Goal: Task Accomplishment & Management: Manage account settings

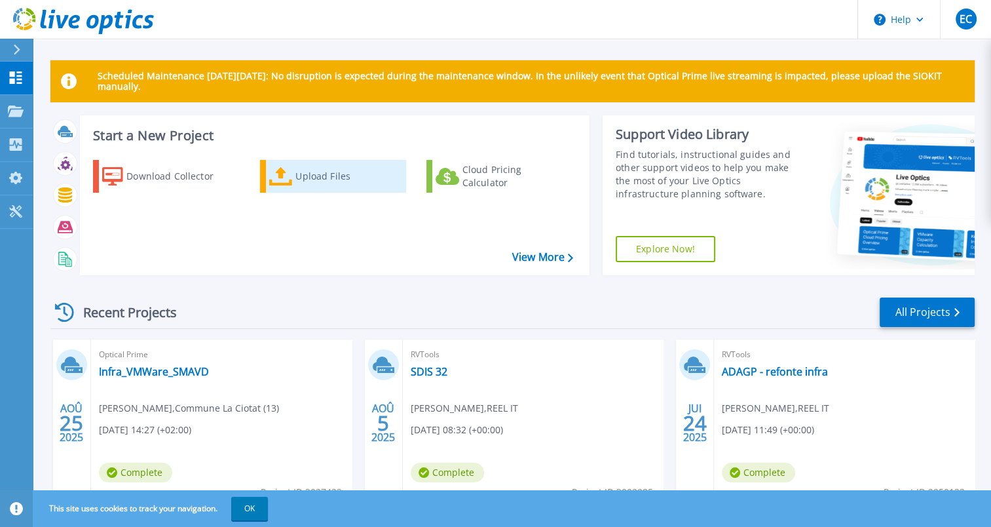
click at [288, 176] on icon at bounding box center [281, 176] width 24 height 19
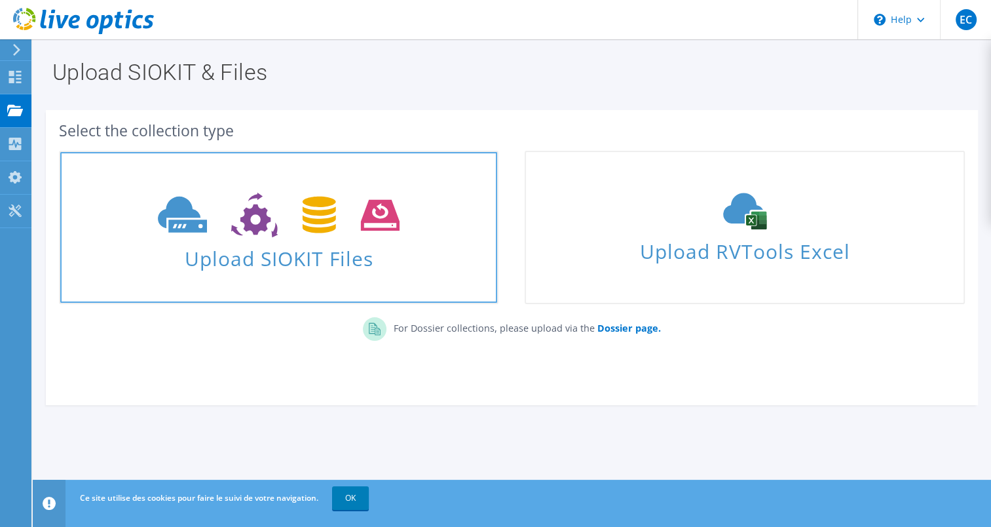
click at [278, 203] on icon at bounding box center [279, 215] width 242 height 45
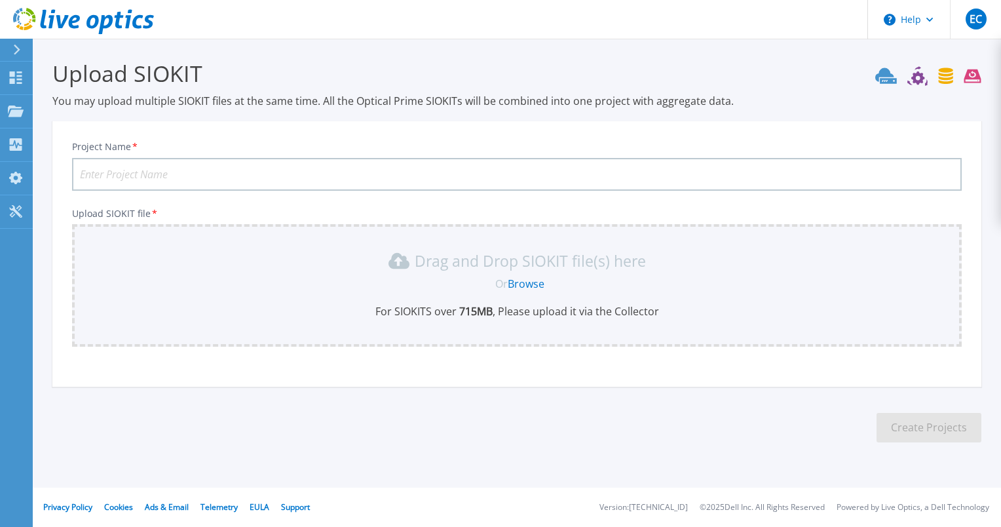
click at [253, 172] on input "Project Name *" at bounding box center [517, 174] width 890 height 33
type input "GIPES"
click at [536, 281] on link "Browse" at bounding box center [526, 283] width 37 height 14
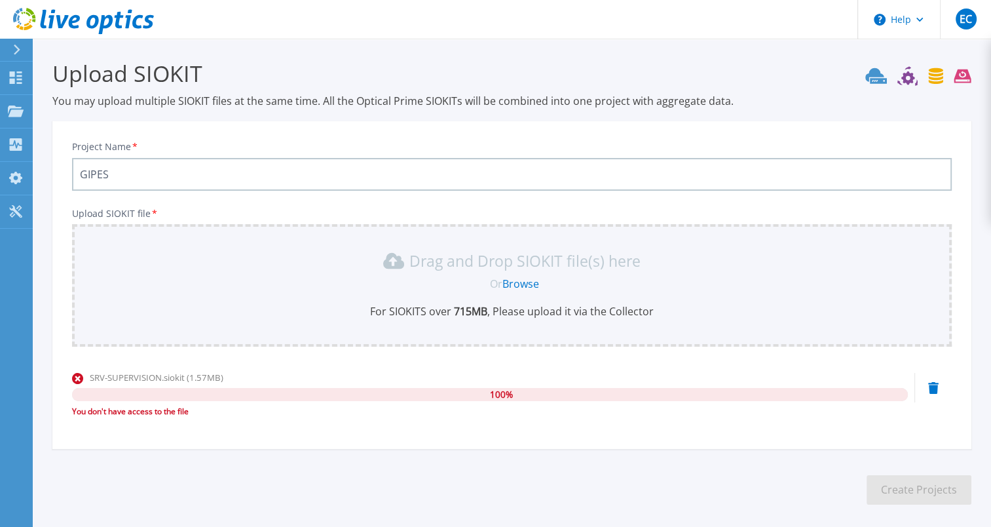
drag, startPoint x: 935, startPoint y: 402, endPoint x: 934, endPoint y: 394, distance: 7.9
click at [934, 396] on div "SRV-SUPERVISION.siokit (1.57MB) 100 % You don't have access to the file" at bounding box center [512, 399] width 880 height 56
click at [931, 392] on icon at bounding box center [933, 388] width 10 height 12
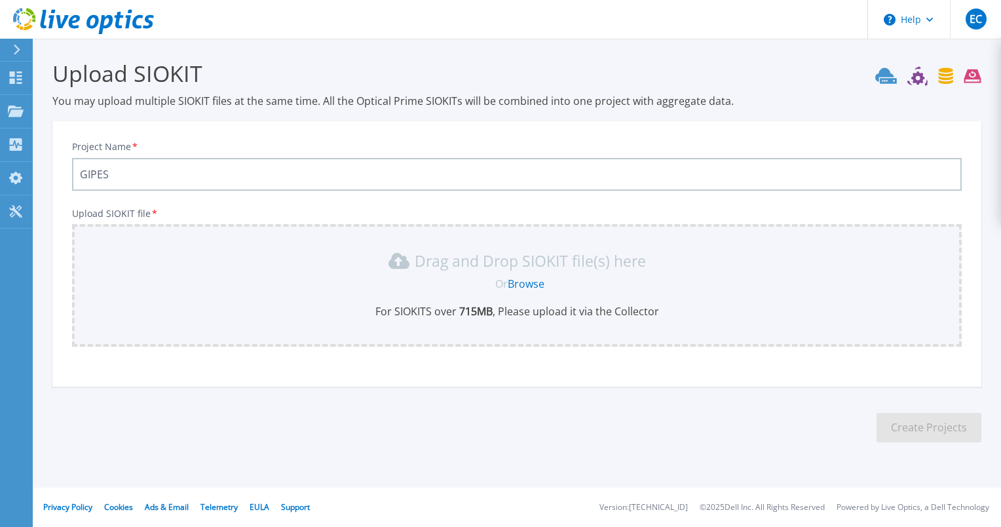
click at [518, 286] on link "Browse" at bounding box center [526, 283] width 37 height 14
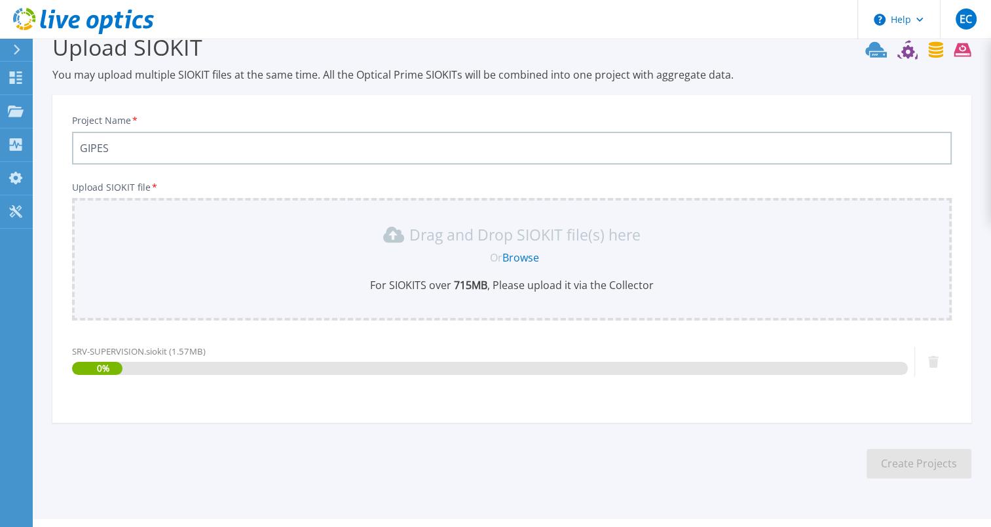
scroll to position [56, 0]
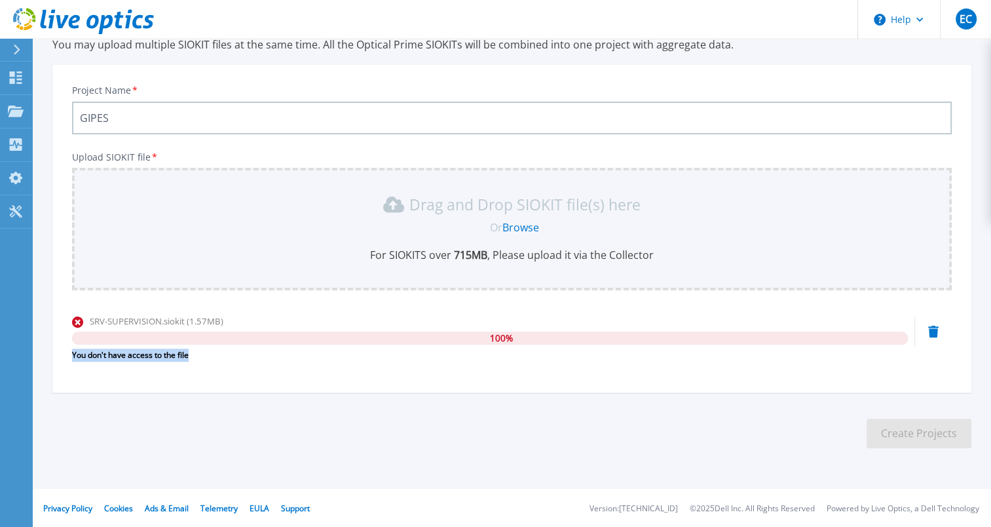
drag, startPoint x: 197, startPoint y: 356, endPoint x: 73, endPoint y: 353, distance: 123.9
click at [73, 353] on div "You don't have access to the file" at bounding box center [490, 355] width 836 height 13
drag, startPoint x: 73, startPoint y: 353, endPoint x: 120, endPoint y: 350, distance: 47.2
copy div "You don't have access to the file"
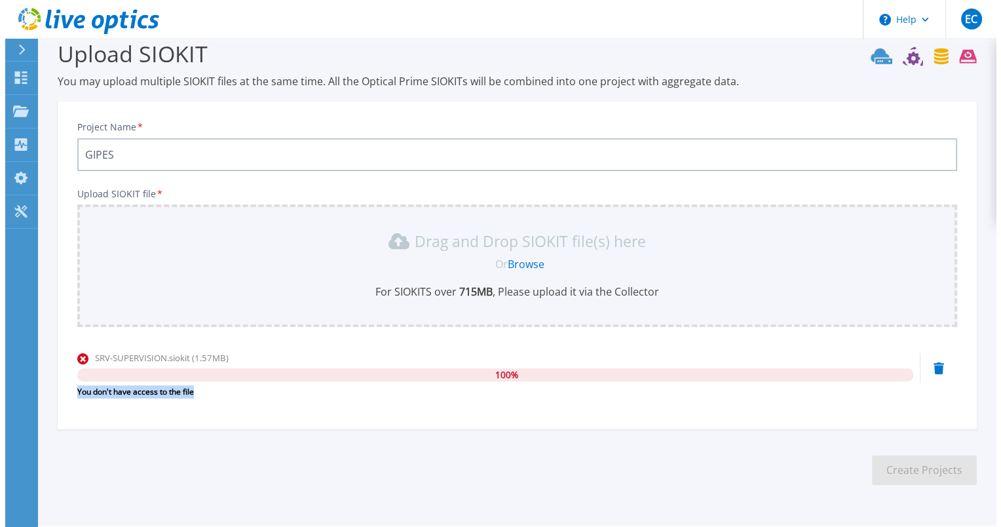
scroll to position [0, 0]
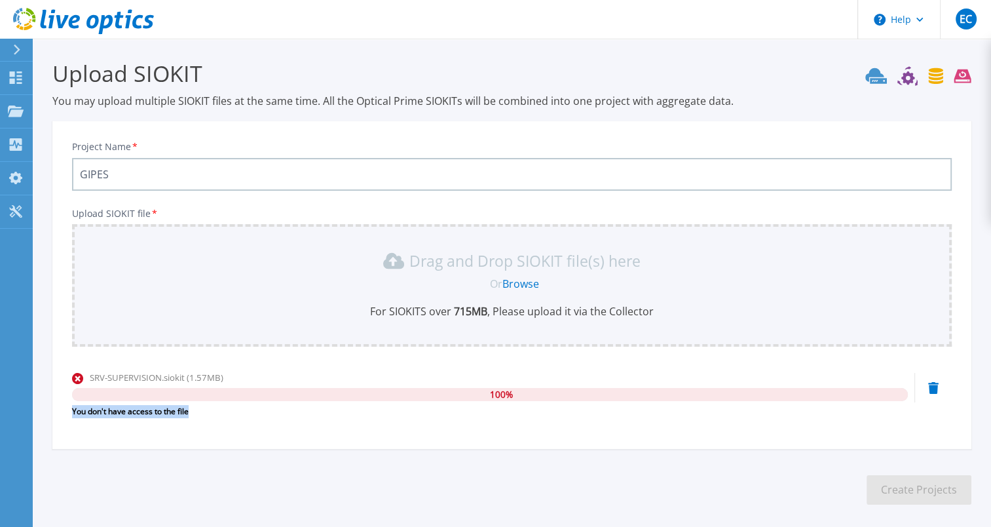
click at [159, 412] on div "You don't have access to the file" at bounding box center [490, 411] width 836 height 13
click at [168, 411] on div "You don't have access to the file" at bounding box center [490, 411] width 836 height 13
click at [209, 411] on div "You don't have access to the file" at bounding box center [490, 411] width 836 height 13
click at [932, 384] on icon at bounding box center [933, 388] width 10 height 12
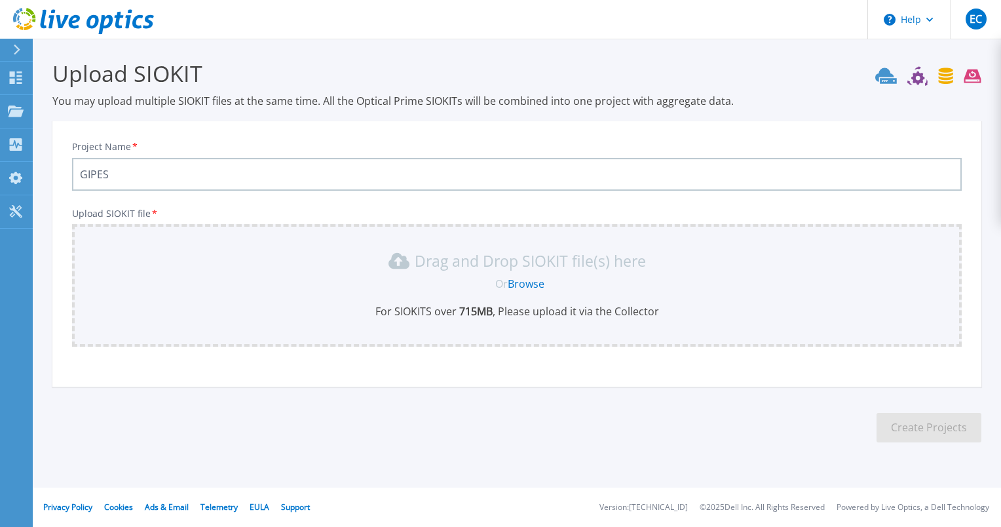
click at [527, 280] on link "Browse" at bounding box center [526, 283] width 37 height 14
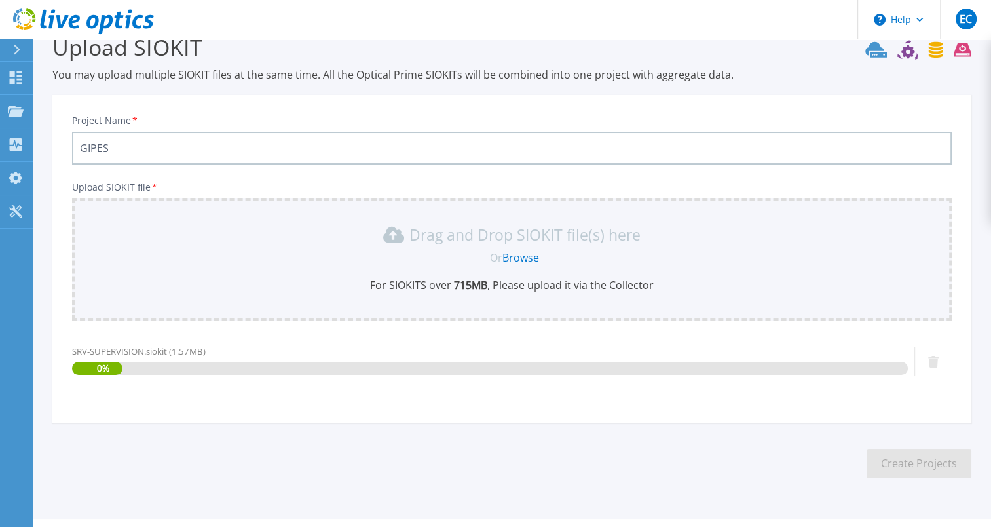
scroll to position [56, 0]
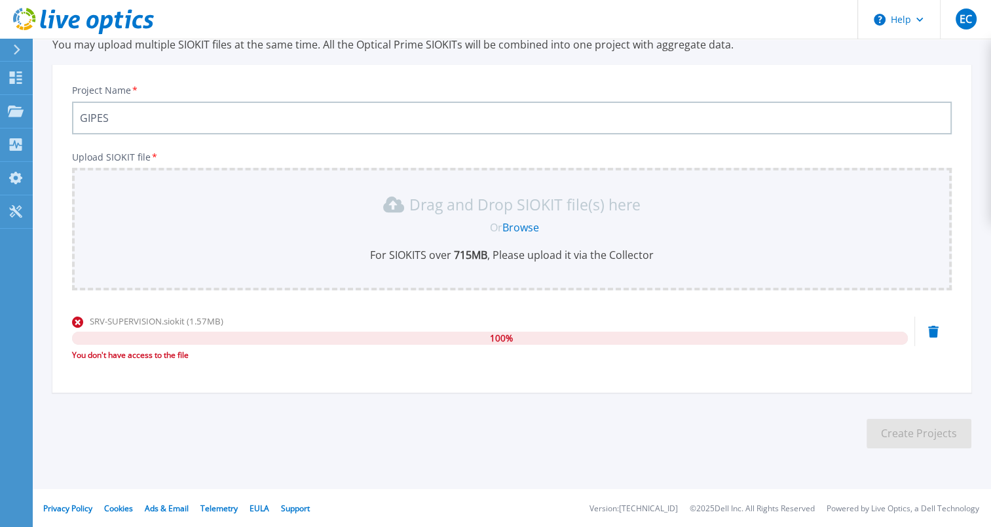
click at [930, 330] on icon at bounding box center [933, 332] width 10 height 12
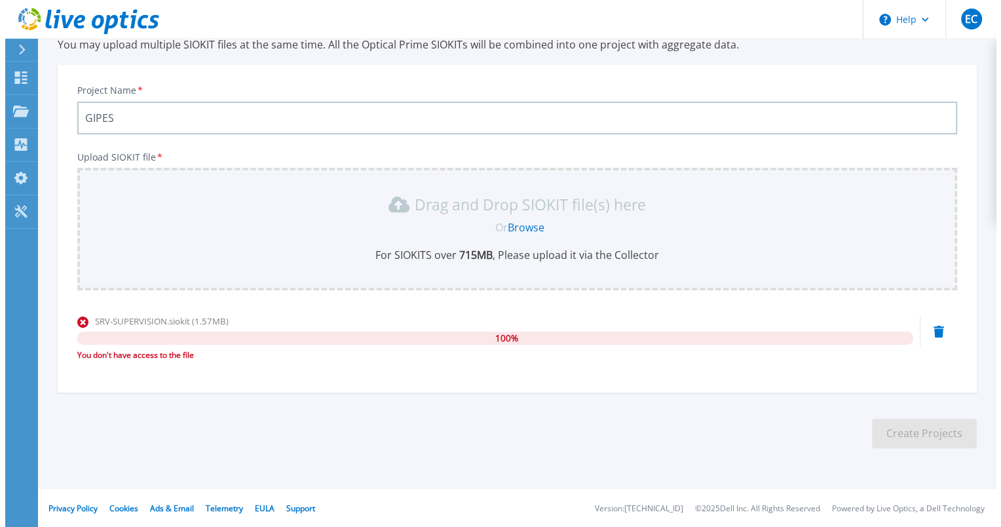
scroll to position [0, 0]
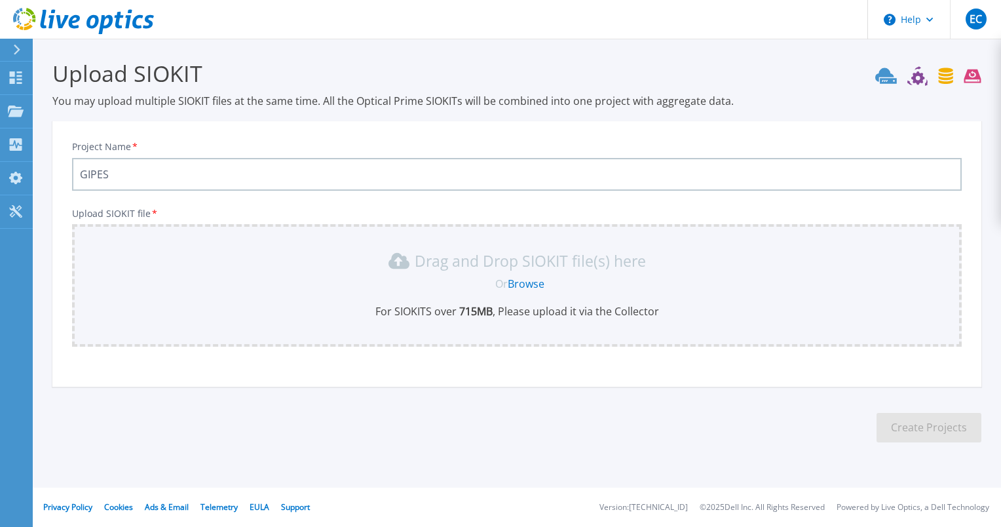
click at [465, 115] on section "Upload SIOKIT You may upload multiple SIOKIT files at the same time. All the Op…" at bounding box center [517, 255] width 968 height 433
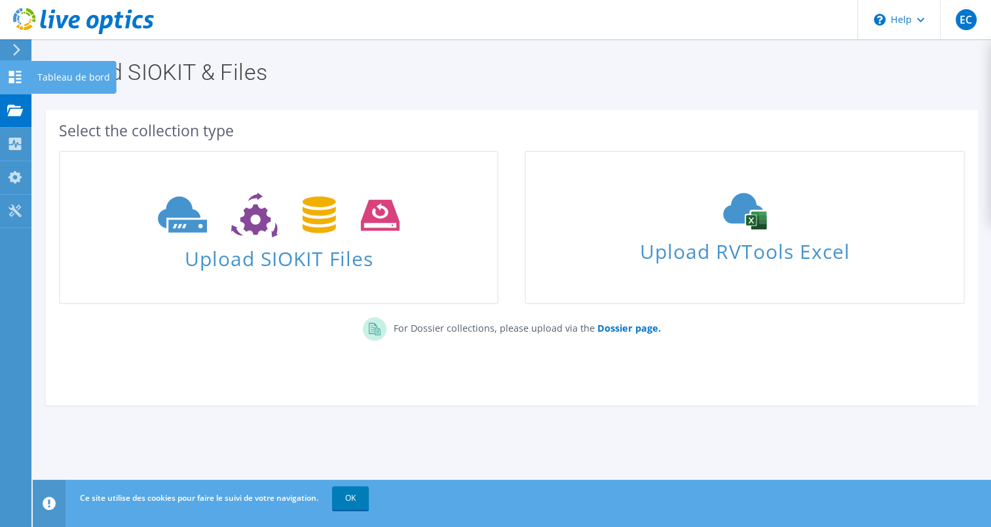
click at [16, 75] on use at bounding box center [15, 77] width 12 height 12
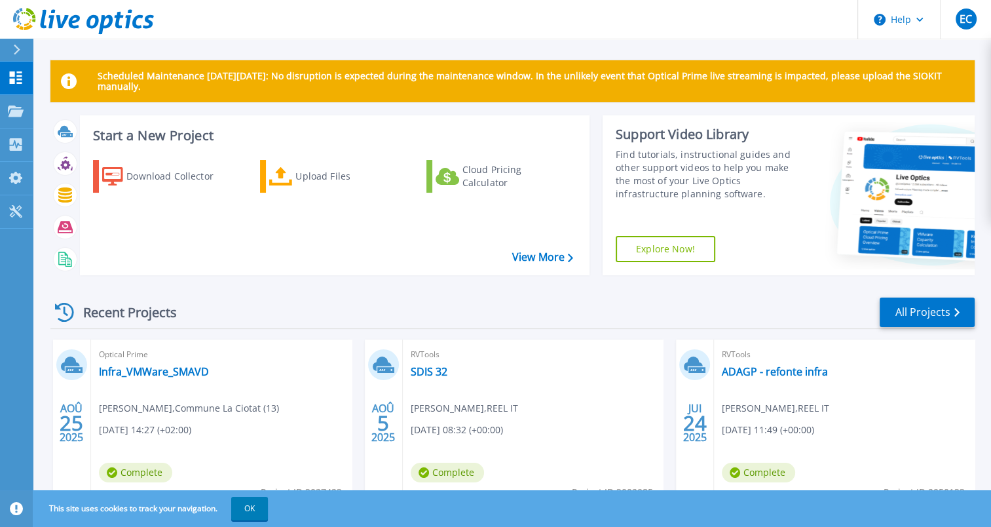
click at [20, 48] on div at bounding box center [22, 50] width 21 height 22
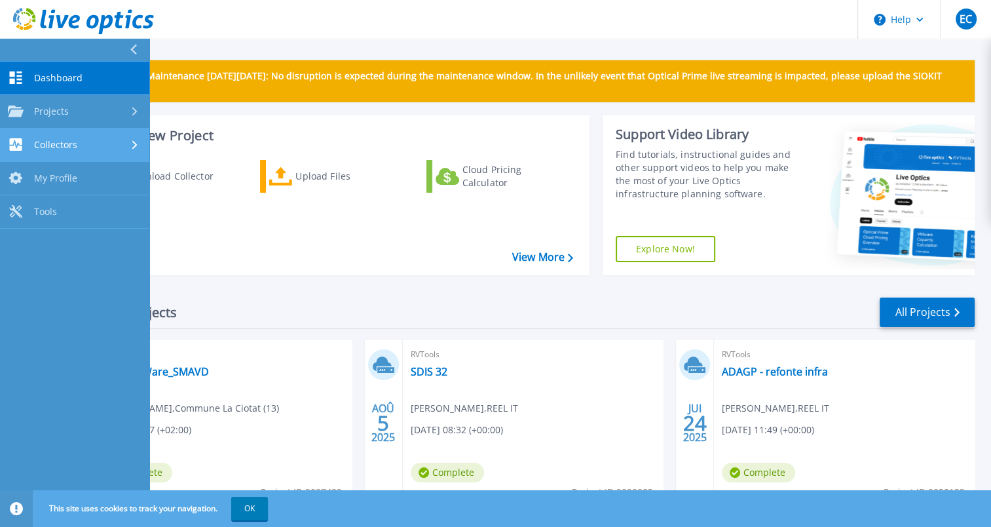
click at [29, 142] on div "Collectors" at bounding box center [42, 144] width 69 height 12
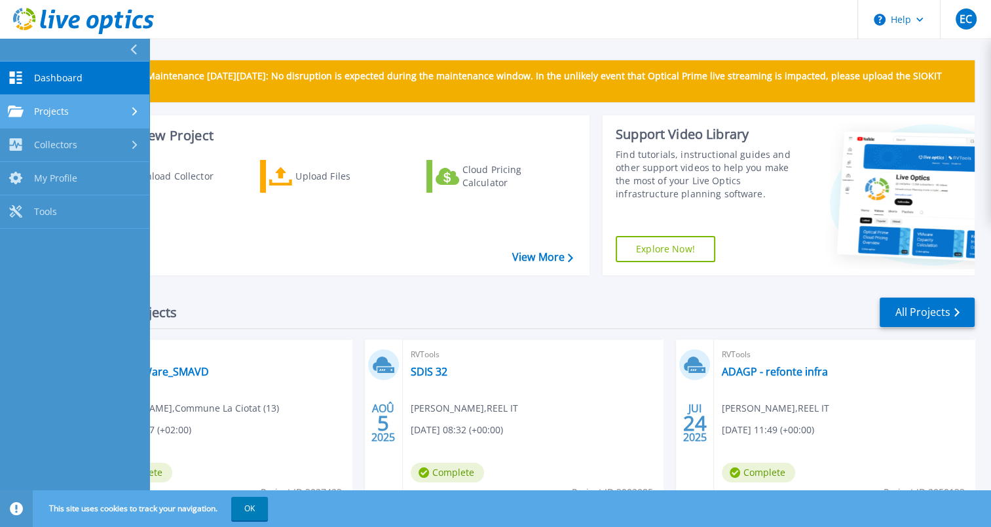
click at [56, 114] on span "Projects" at bounding box center [51, 111] width 35 height 12
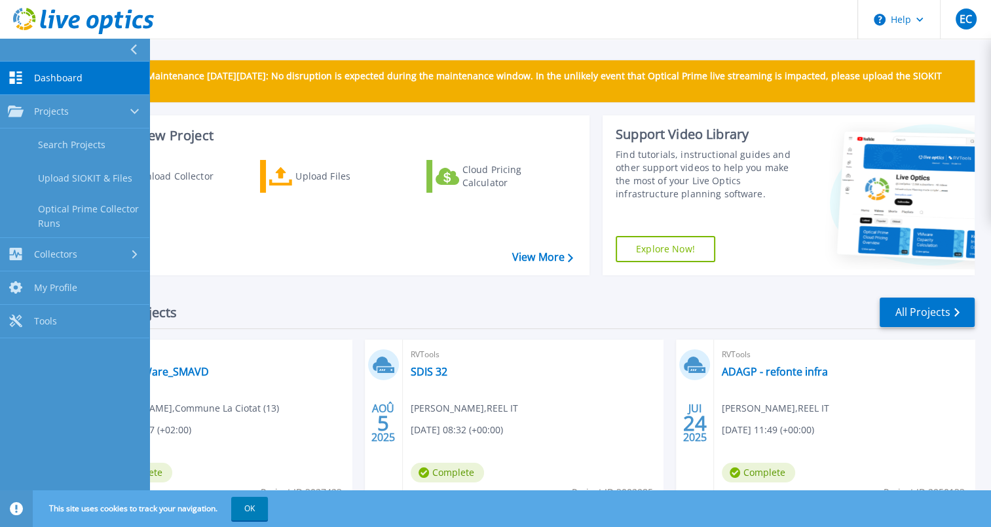
drag, startPoint x: 548, startPoint y: 512, endPoint x: 538, endPoint y: 512, distance: 9.8
click at [548, 512] on div "This site uses cookies to track your navigation. OK" at bounding box center [495, 508] width 991 height 37
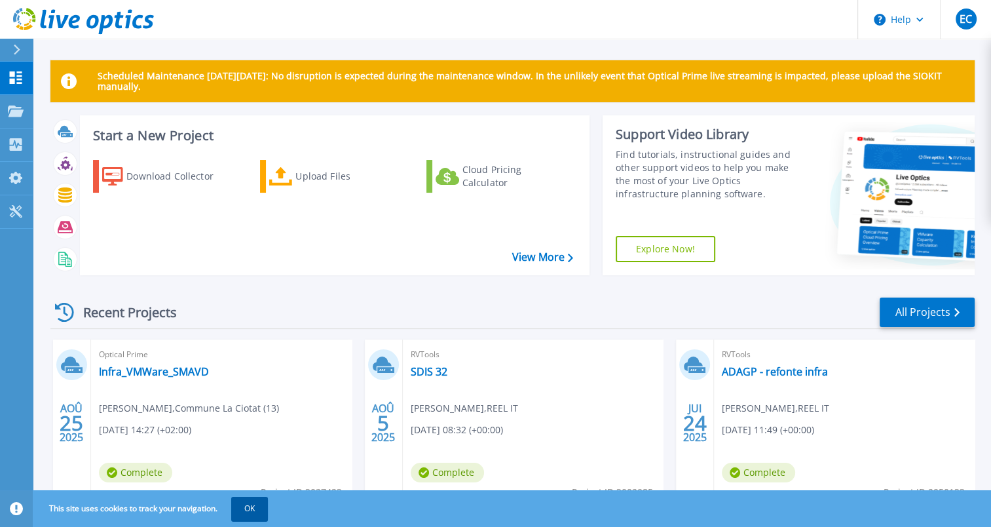
click at [246, 511] on button "OK" at bounding box center [249, 509] width 37 height 24
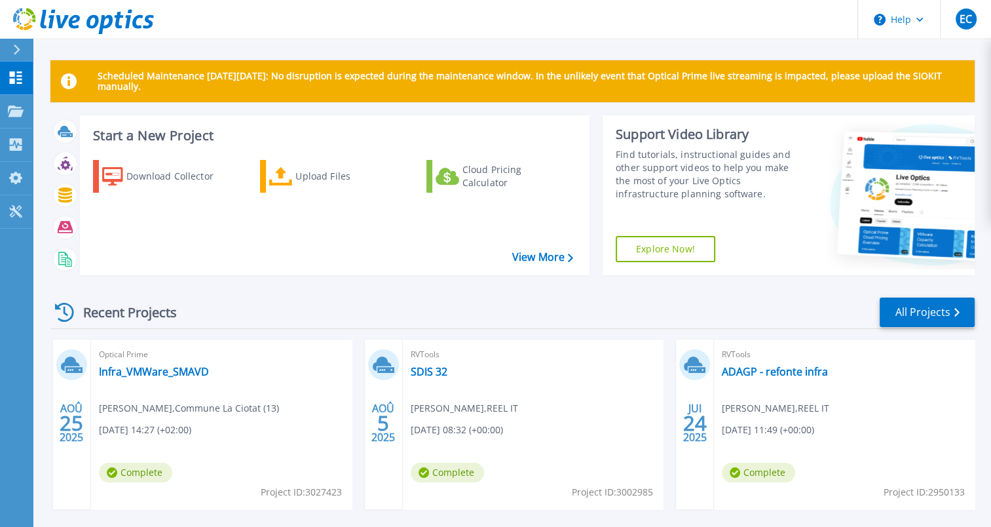
click at [427, 295] on div "Recent Projects All Projects AOÛ 25 2025 Optical Prime Infra_VMWare_SMAVD Sami …" at bounding box center [512, 514] width 924 height 456
click at [186, 373] on link "Infra_VMWare_SMAVD" at bounding box center [154, 371] width 110 height 13
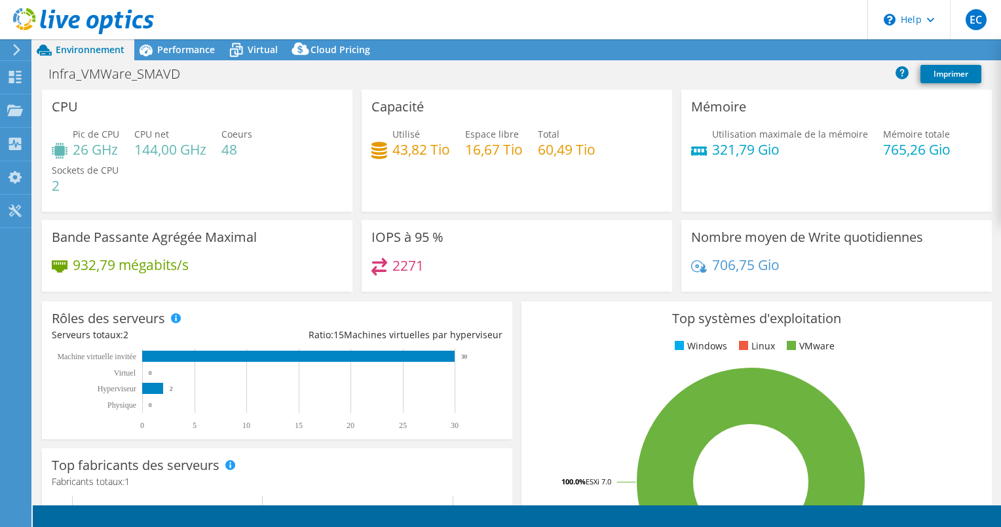
select select "EUFrankfurt"
select select "USD"
click at [382, 13] on header "EC Utilisateur final [PERSON_NAME] [EMAIL_ADDRESS][DOMAIN_NAME] REEL IT My Prof…" at bounding box center [500, 19] width 1001 height 39
click at [746, 48] on link "Reports" at bounding box center [765, 50] width 63 height 20
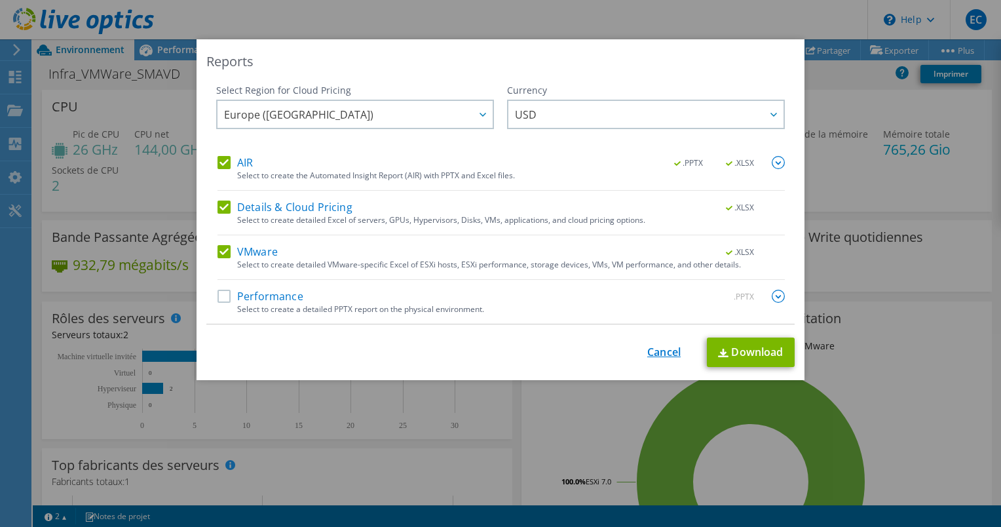
click at [659, 354] on link "Cancel" at bounding box center [663, 352] width 33 height 12
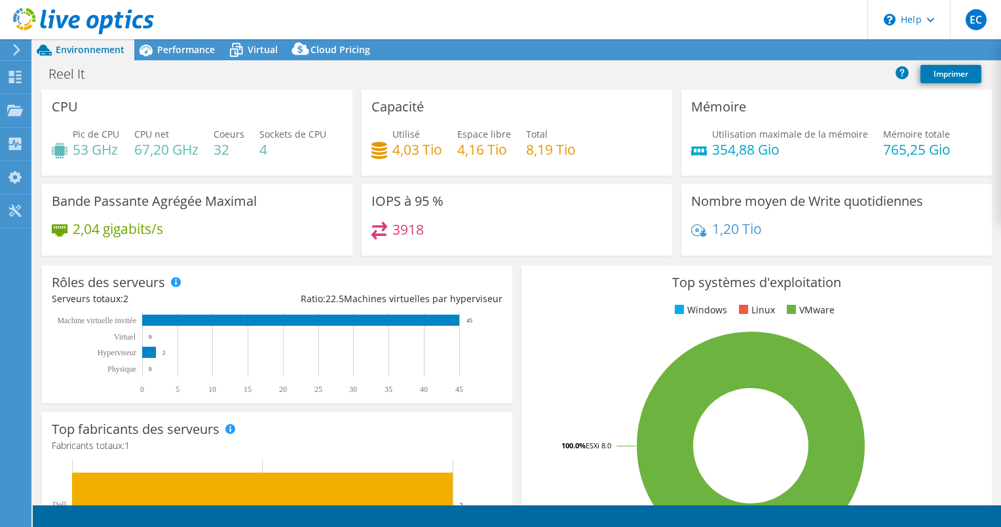
select select "USD"
click at [73, 76] on h1 "Reel It" at bounding box center [74, 74] width 63 height 14
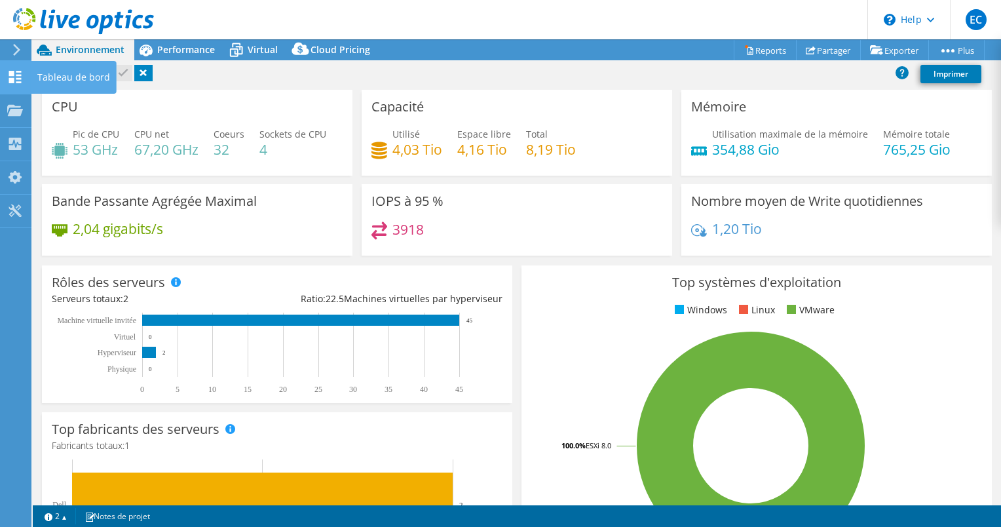
drag, startPoint x: 89, startPoint y: 73, endPoint x: 31, endPoint y: 75, distance: 58.3
click at [31, 75] on div "EC Utilisateur final Erwann COIGNARD erwann.coignard@reelit.fr REEL IT My Profi…" at bounding box center [500, 263] width 1001 height 527
click at [208, 68] on div "Reel It Imprimer" at bounding box center [517, 74] width 968 height 24
click at [92, 71] on h1 "Reel It" at bounding box center [74, 74] width 63 height 14
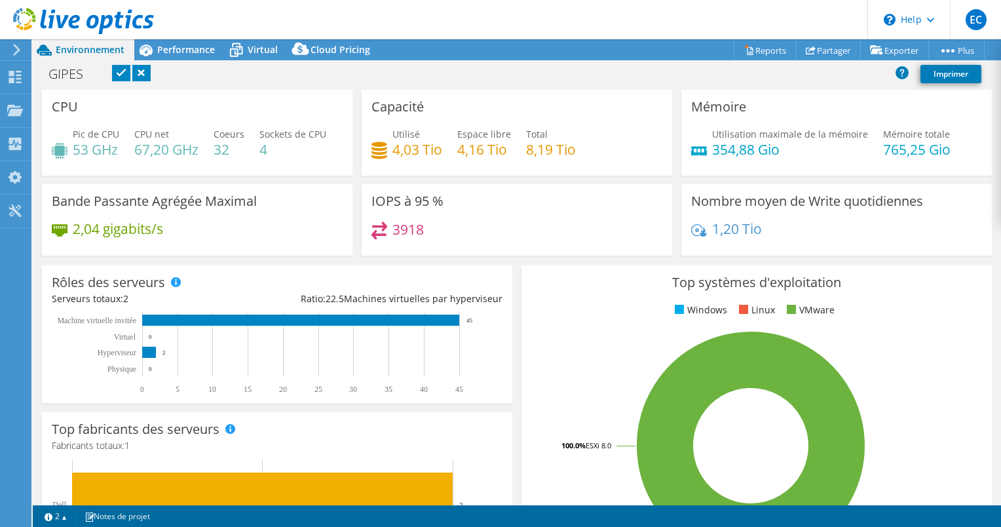
click at [126, 69] on link at bounding box center [121, 73] width 18 height 16
click at [174, 48] on span "Performance" at bounding box center [186, 49] width 58 height 12
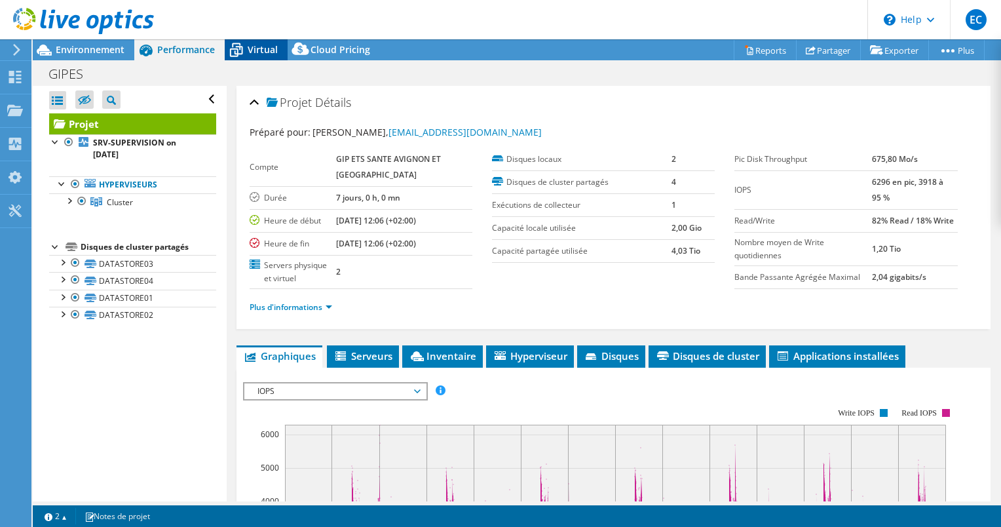
click at [256, 53] on span "Virtual" at bounding box center [263, 49] width 30 height 12
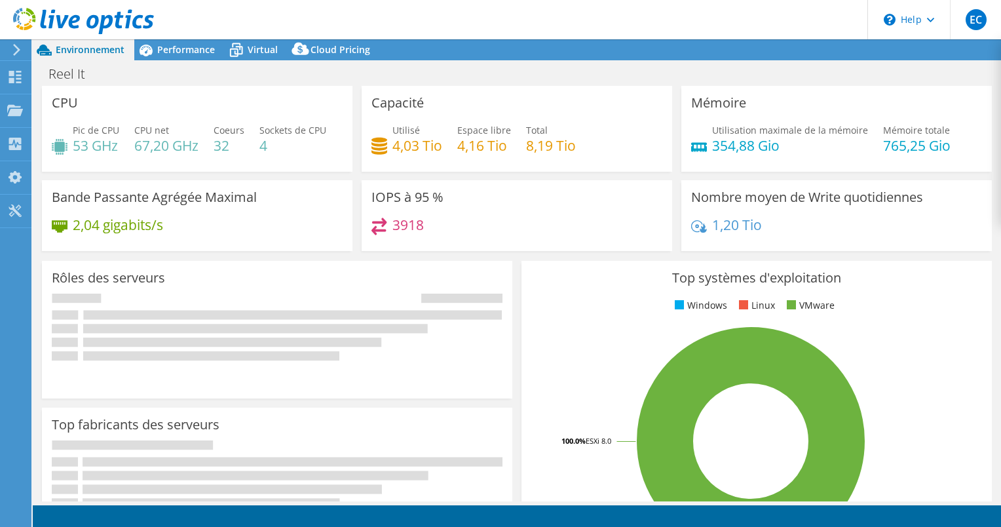
select select "USD"
